Goal: Find specific page/section: Find specific page/section

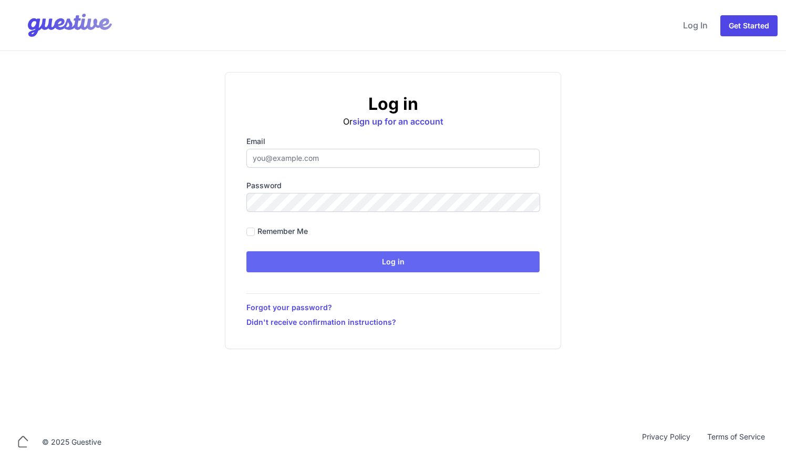
type input "[EMAIL_ADDRESS][DOMAIN_NAME]"
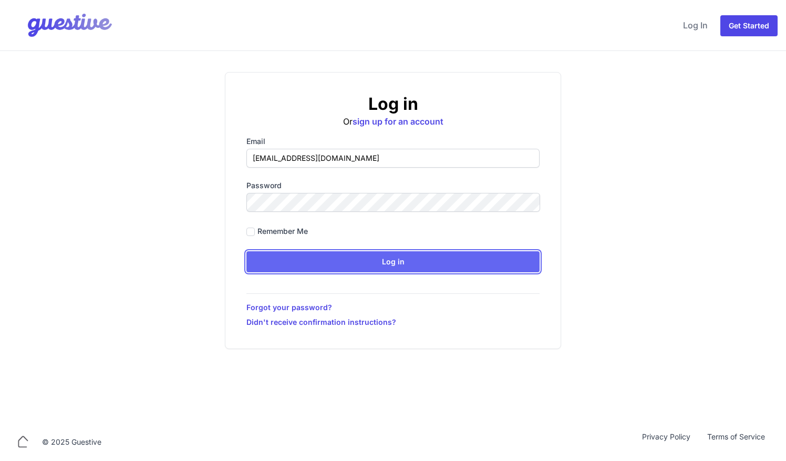
click at [349, 267] on input "Log in" at bounding box center [393, 261] width 293 height 21
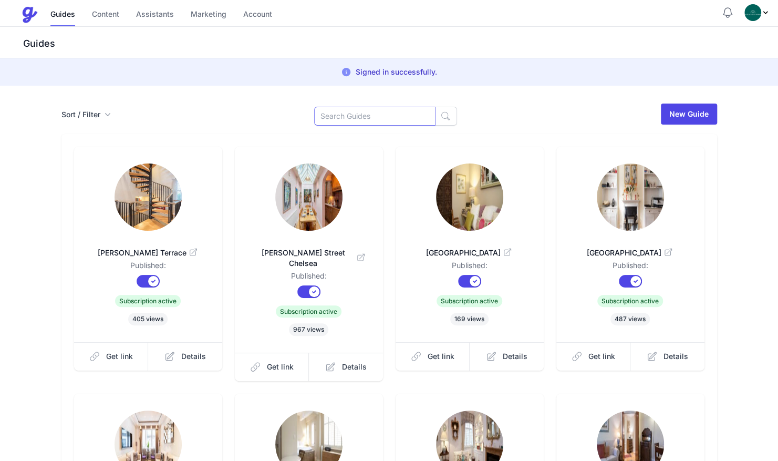
click at [346, 119] on input at bounding box center [374, 116] width 121 height 19
type input "cran"
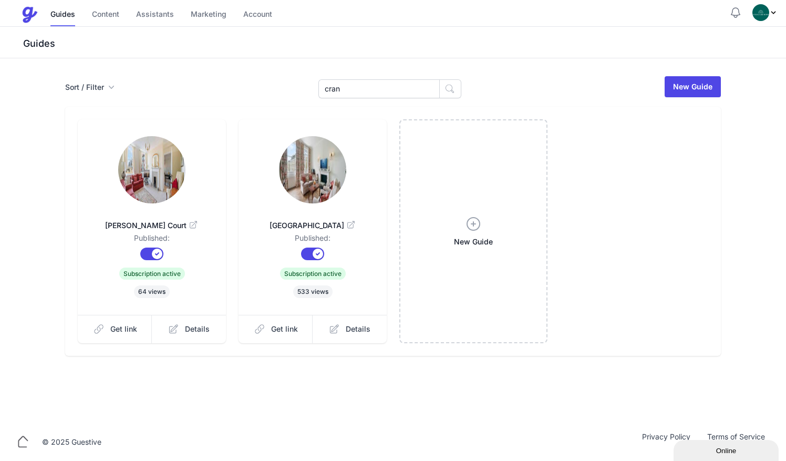
click at [313, 193] on img at bounding box center [312, 169] width 67 height 67
